Goal: Information Seeking & Learning: Find contact information

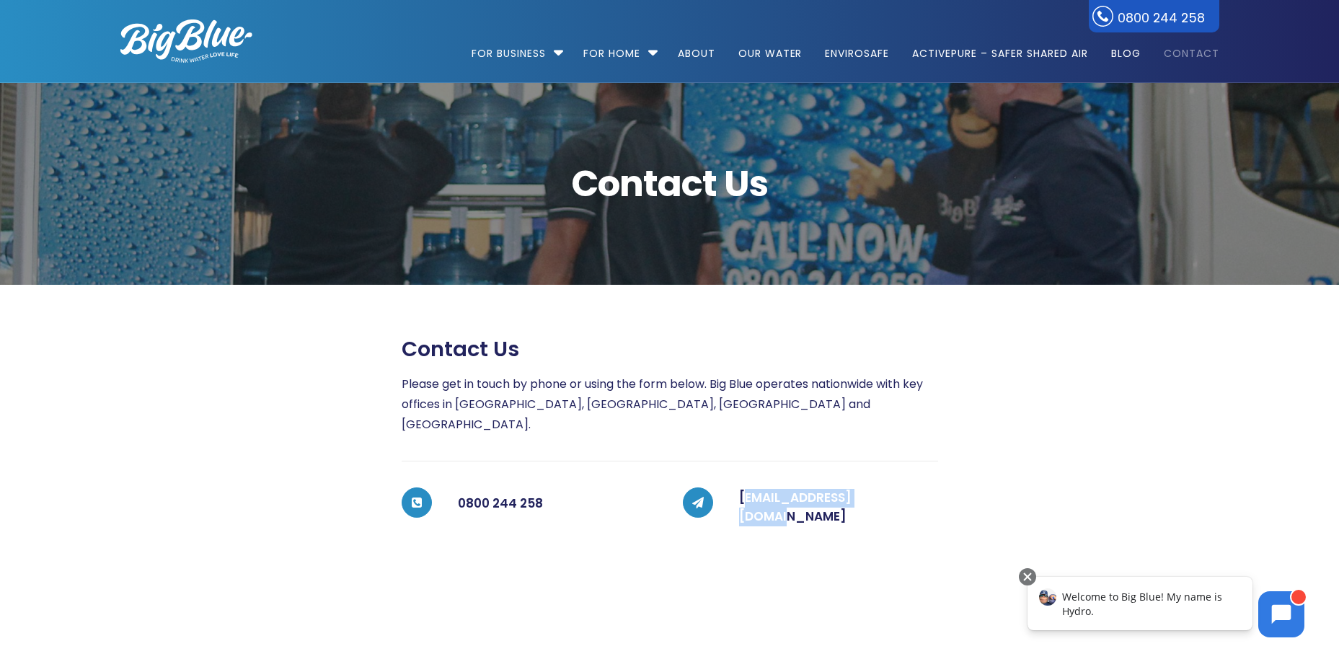
drag, startPoint x: 858, startPoint y: 488, endPoint x: 743, endPoint y: 493, distance: 114.8
click at [743, 493] on h5 "[EMAIL_ADDRESS][DOMAIN_NAME]" at bounding box center [838, 507] width 199 height 37
click at [897, 489] on h5 "[EMAIL_ADDRESS][DOMAIN_NAME]" at bounding box center [838, 507] width 199 height 37
drag, startPoint x: 910, startPoint y: 487, endPoint x: 738, endPoint y: 483, distance: 171.7
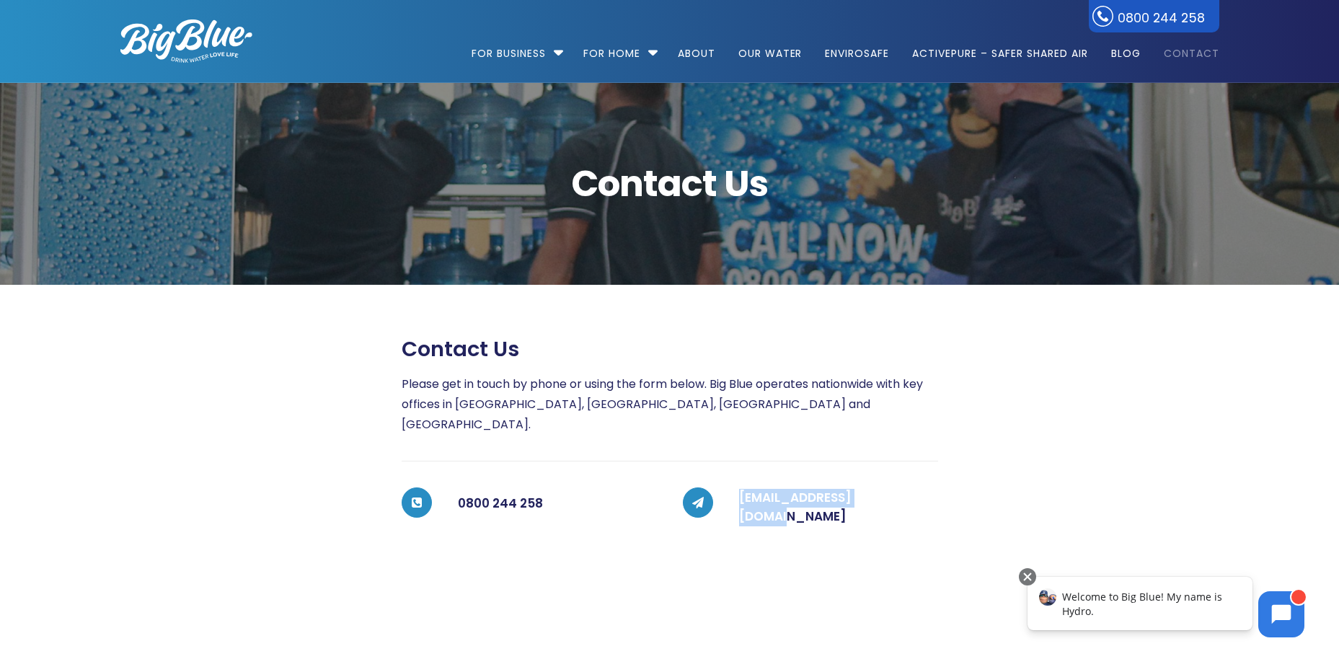
click at [738, 488] on div "[EMAIL_ADDRESS][DOMAIN_NAME]" at bounding box center [825, 508] width 225 height 40
copy link "[EMAIL_ADDRESS][DOMAIN_NAME]"
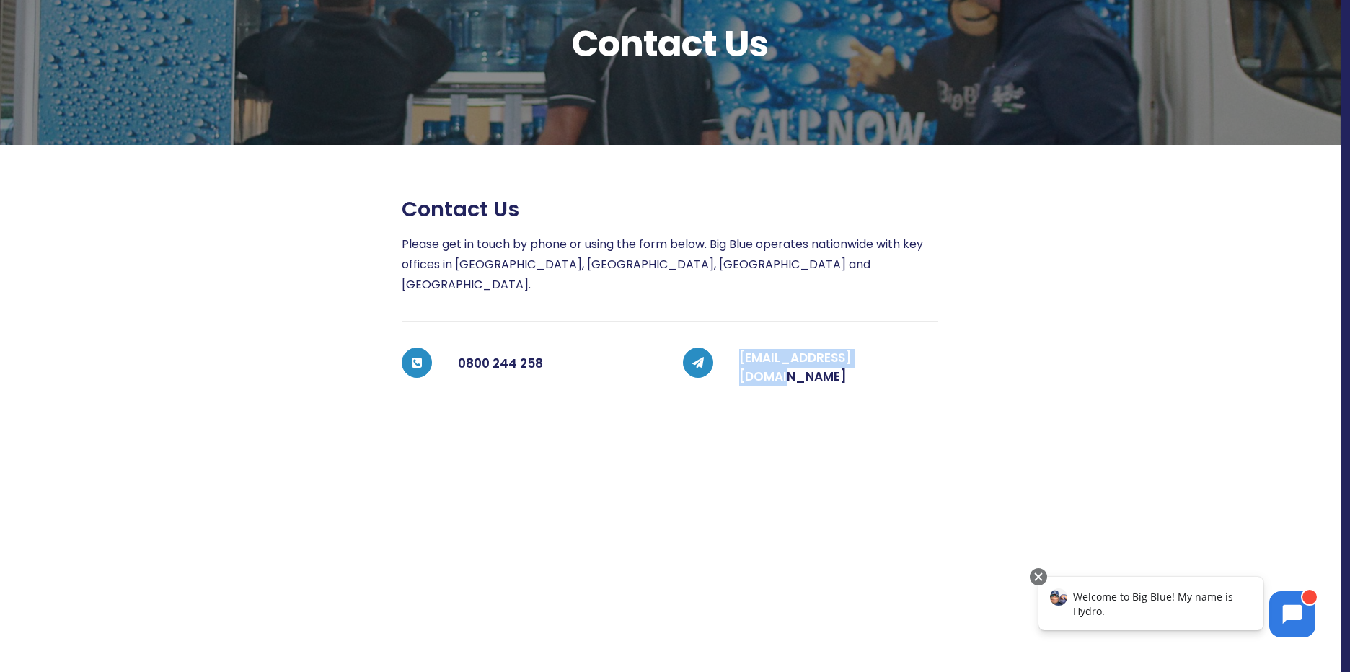
scroll to position [144, 0]
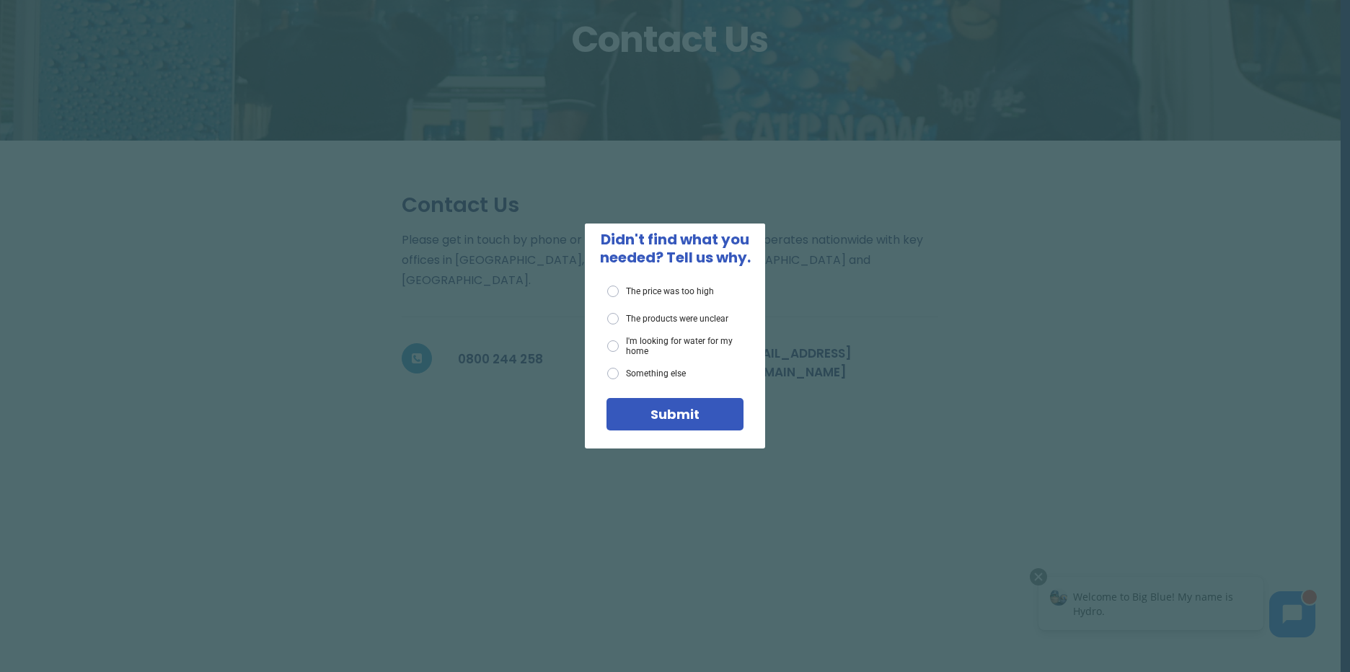
click at [998, 413] on div "X Didn't find what you needed? Tell us why. The price was too high The products…" at bounding box center [675, 336] width 1350 height 672
click at [842, 387] on div "X Didn't find what you needed? Tell us why. The price was too high The products…" at bounding box center [675, 336] width 1350 height 672
